Goal: Navigation & Orientation: Find specific page/section

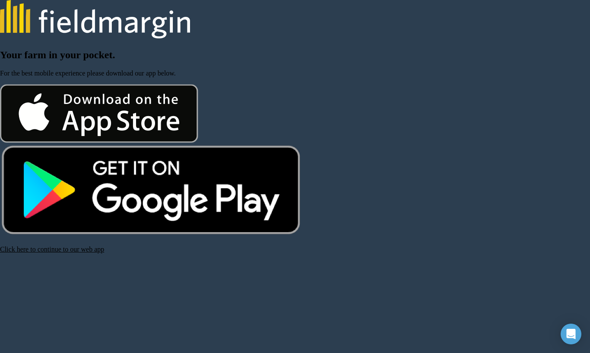
click at [46, 253] on link "Click here to continue to our web app" at bounding box center [52, 249] width 104 height 7
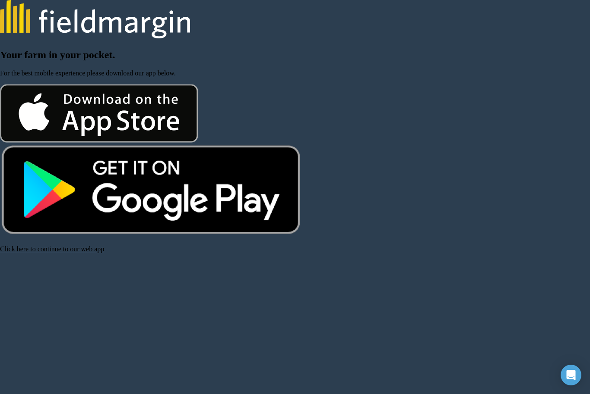
click at [26, 253] on link "Click here to continue to our web app" at bounding box center [52, 249] width 104 height 7
click at [46, 253] on link "Click here to continue to our web app" at bounding box center [52, 249] width 104 height 7
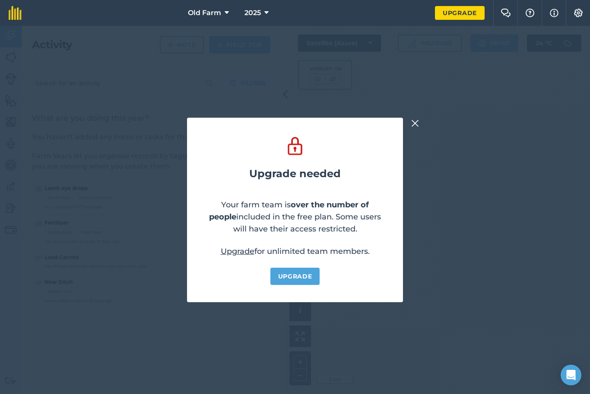
click at [413, 129] on img at bounding box center [415, 123] width 8 height 10
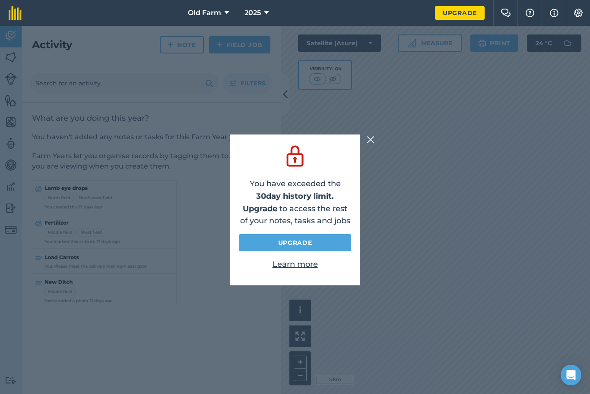
click at [373, 145] on img at bounding box center [370, 140] width 8 height 10
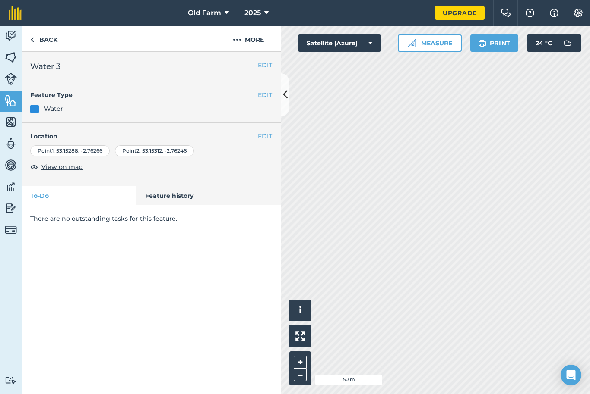
click at [284, 99] on icon at bounding box center [285, 94] width 5 height 15
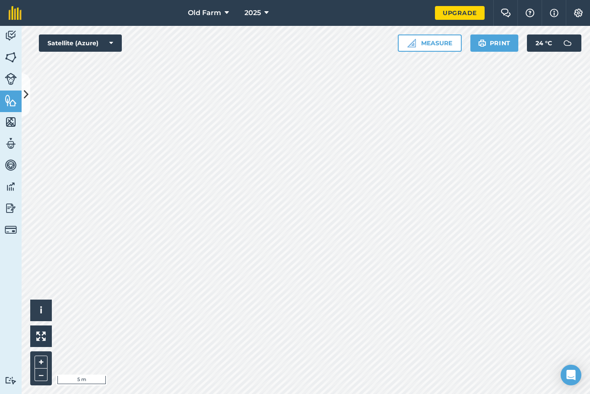
scroll to position [28, 0]
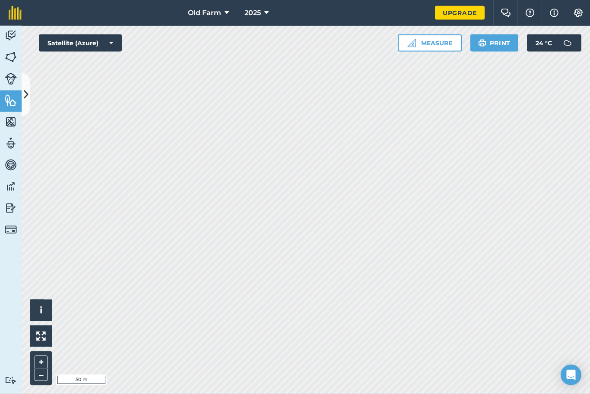
scroll to position [21, 0]
